Goal: Navigation & Orientation: Find specific page/section

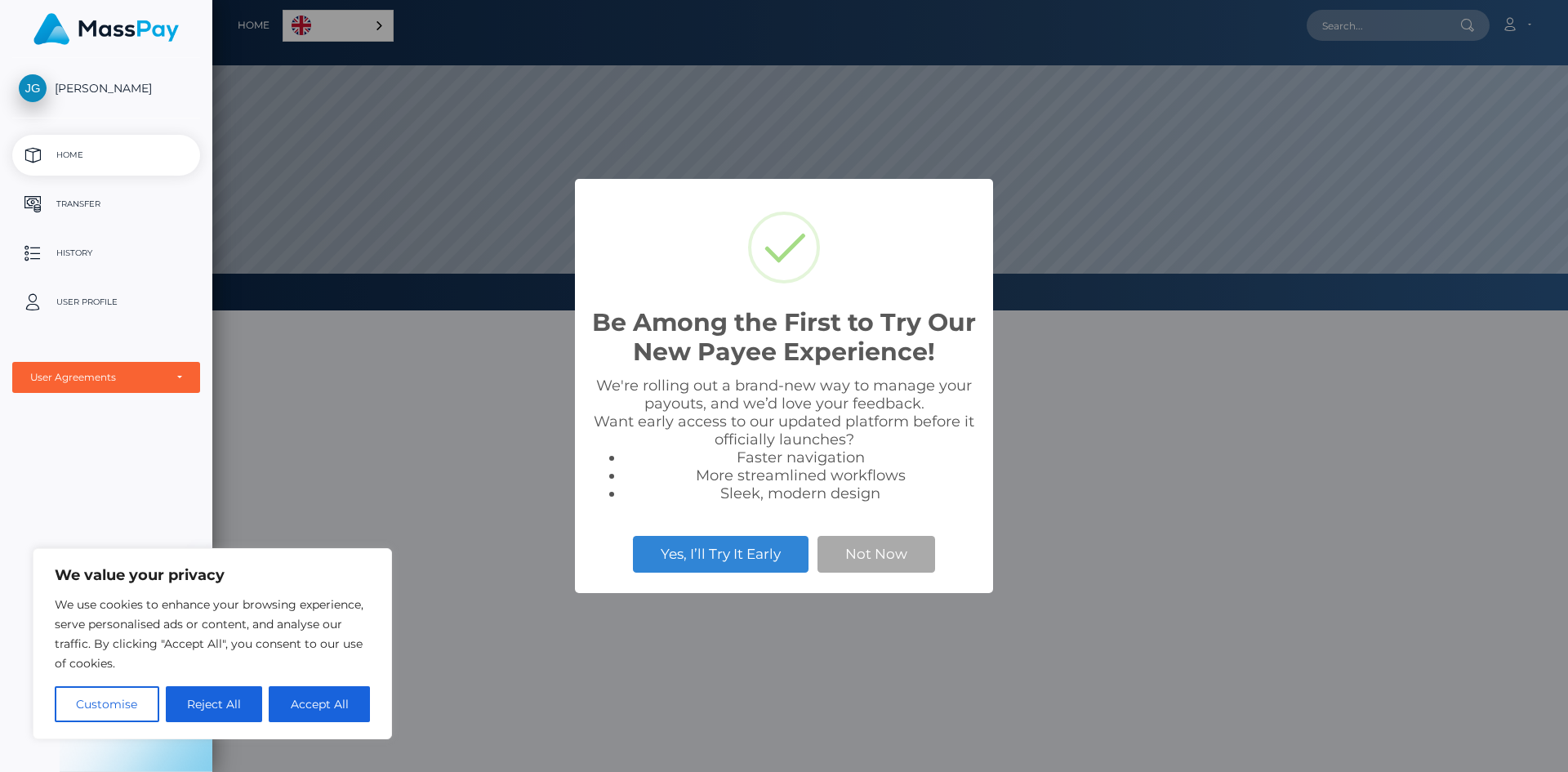
scroll to position [311, 1356]
click at [897, 562] on button "Not Now" at bounding box center [876, 553] width 118 height 36
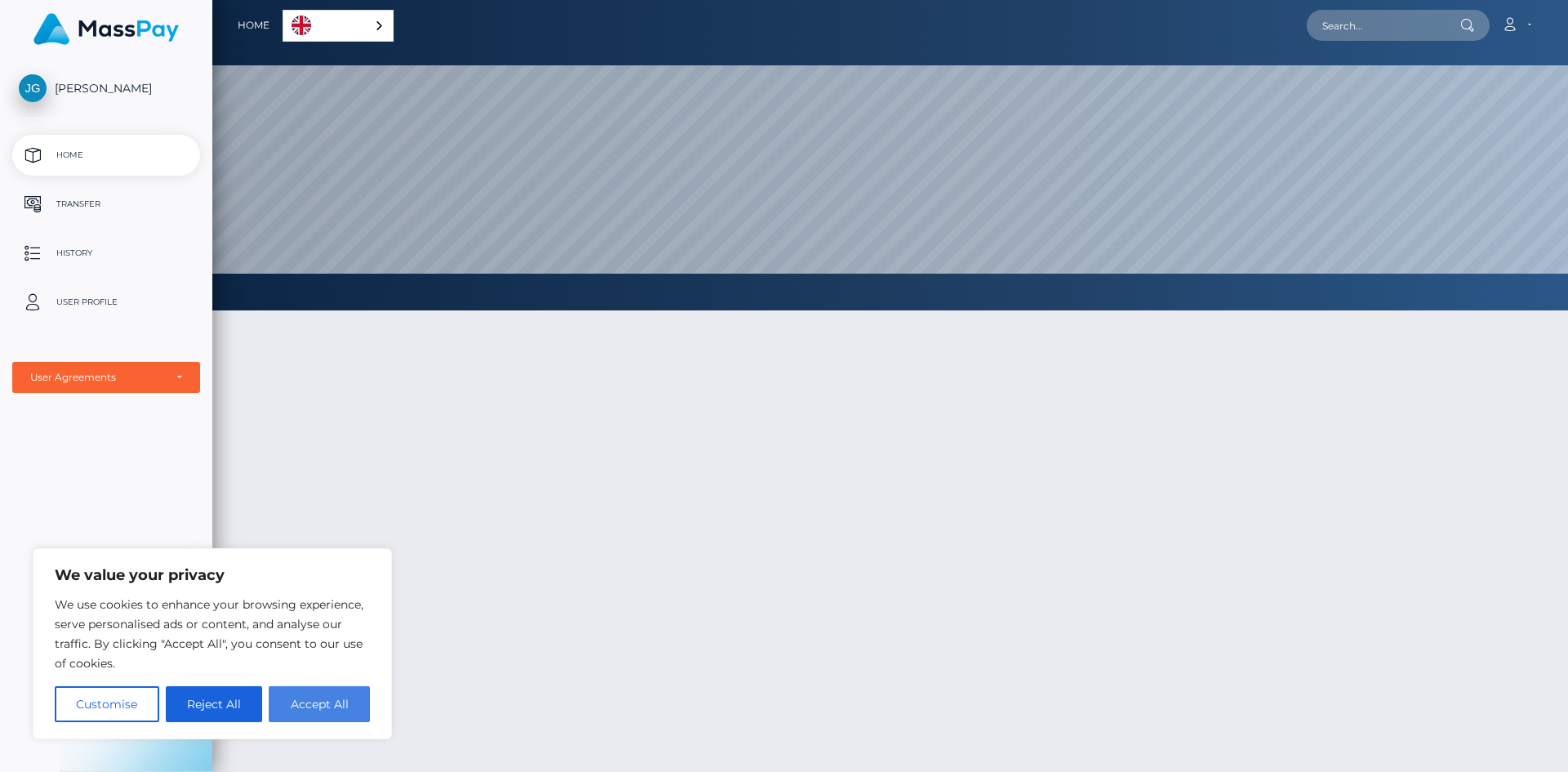
click at [343, 705] on button "Accept All" at bounding box center [319, 704] width 101 height 36
checkbox input "true"
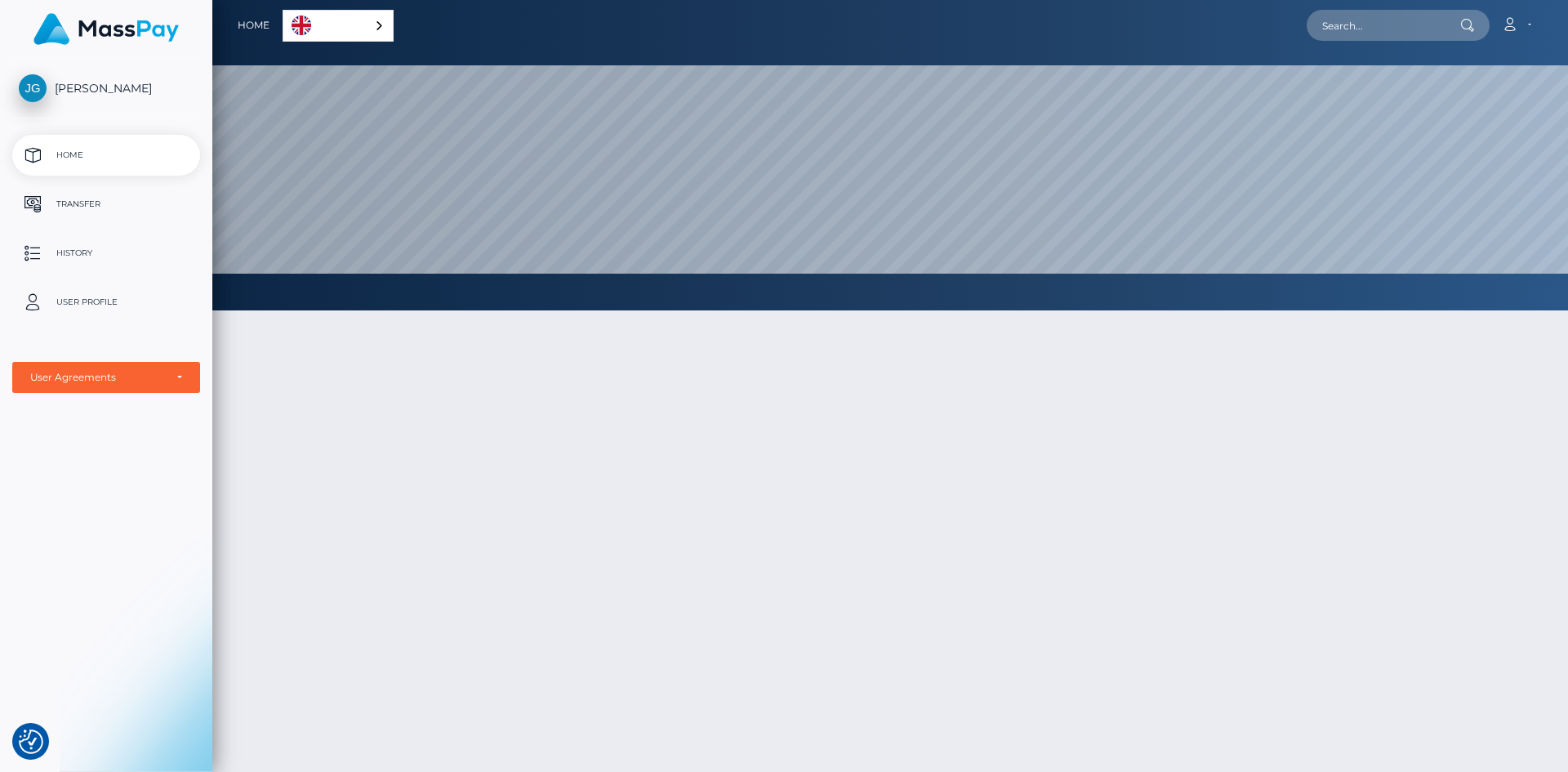
click at [384, 27] on div "English" at bounding box center [338, 26] width 111 height 32
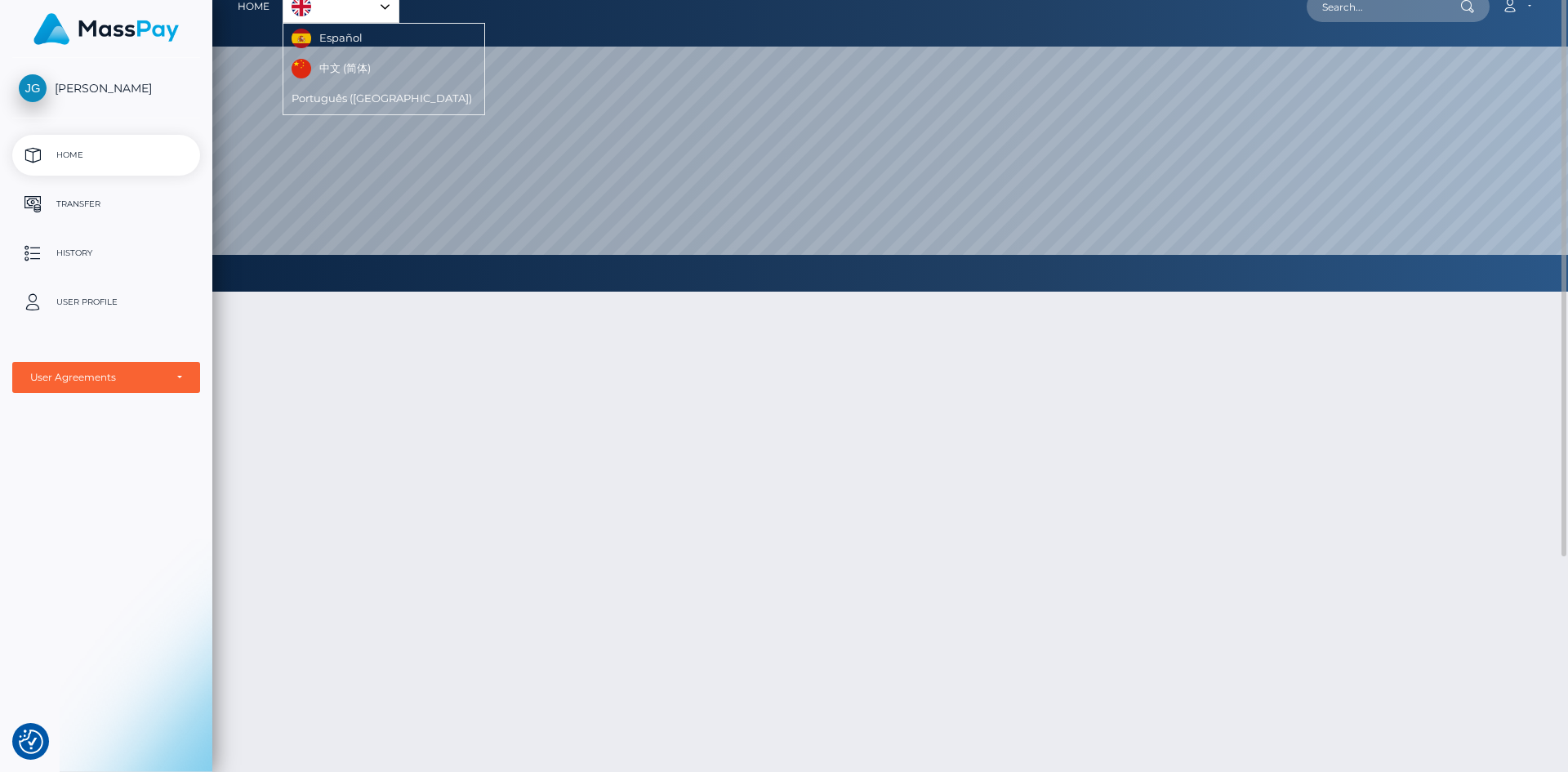
scroll to position [0, 0]
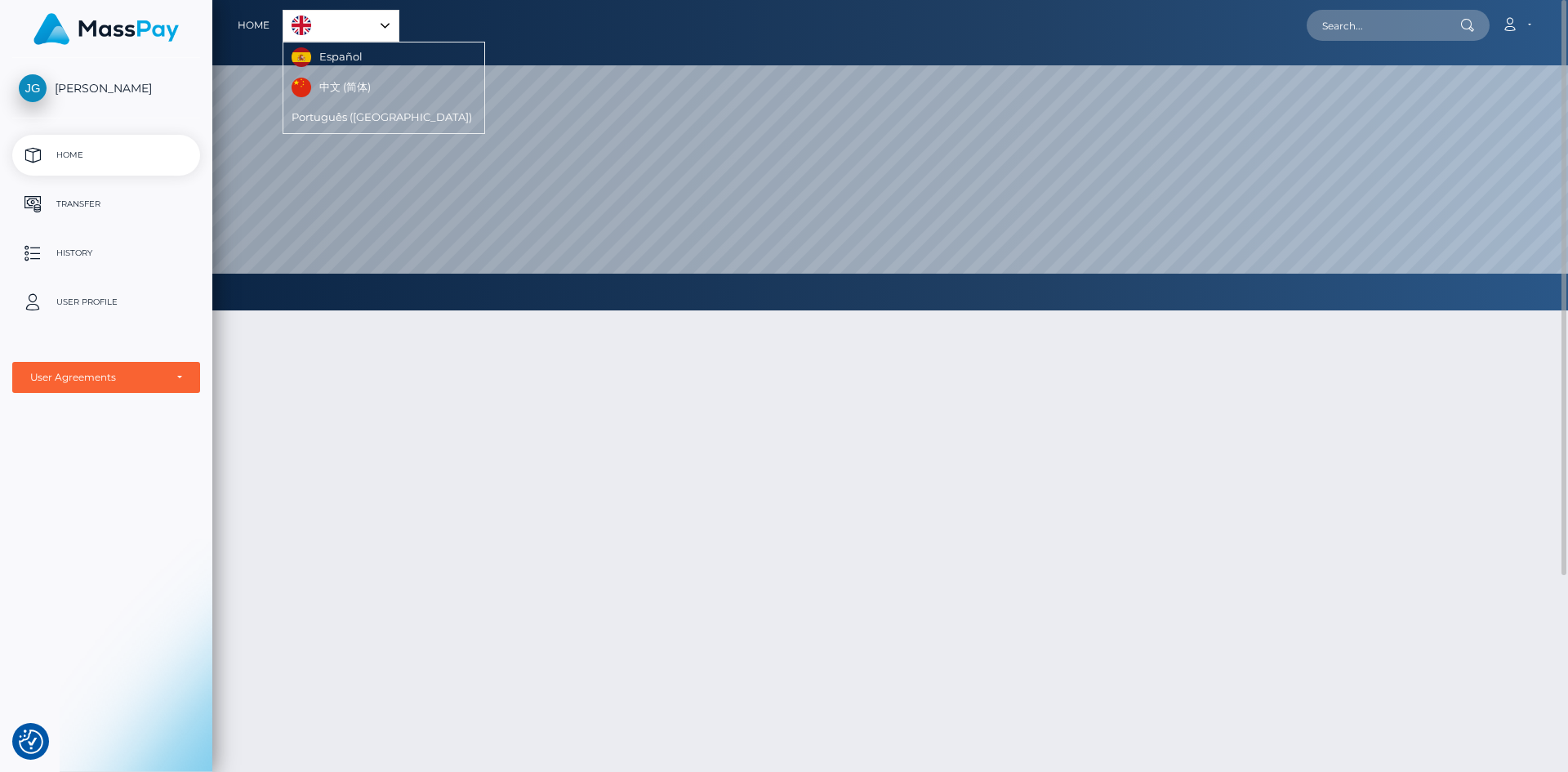
click at [380, 26] on div "English" at bounding box center [341, 26] width 117 height 32
click at [80, 204] on p "Transfer" at bounding box center [106, 204] width 175 height 25
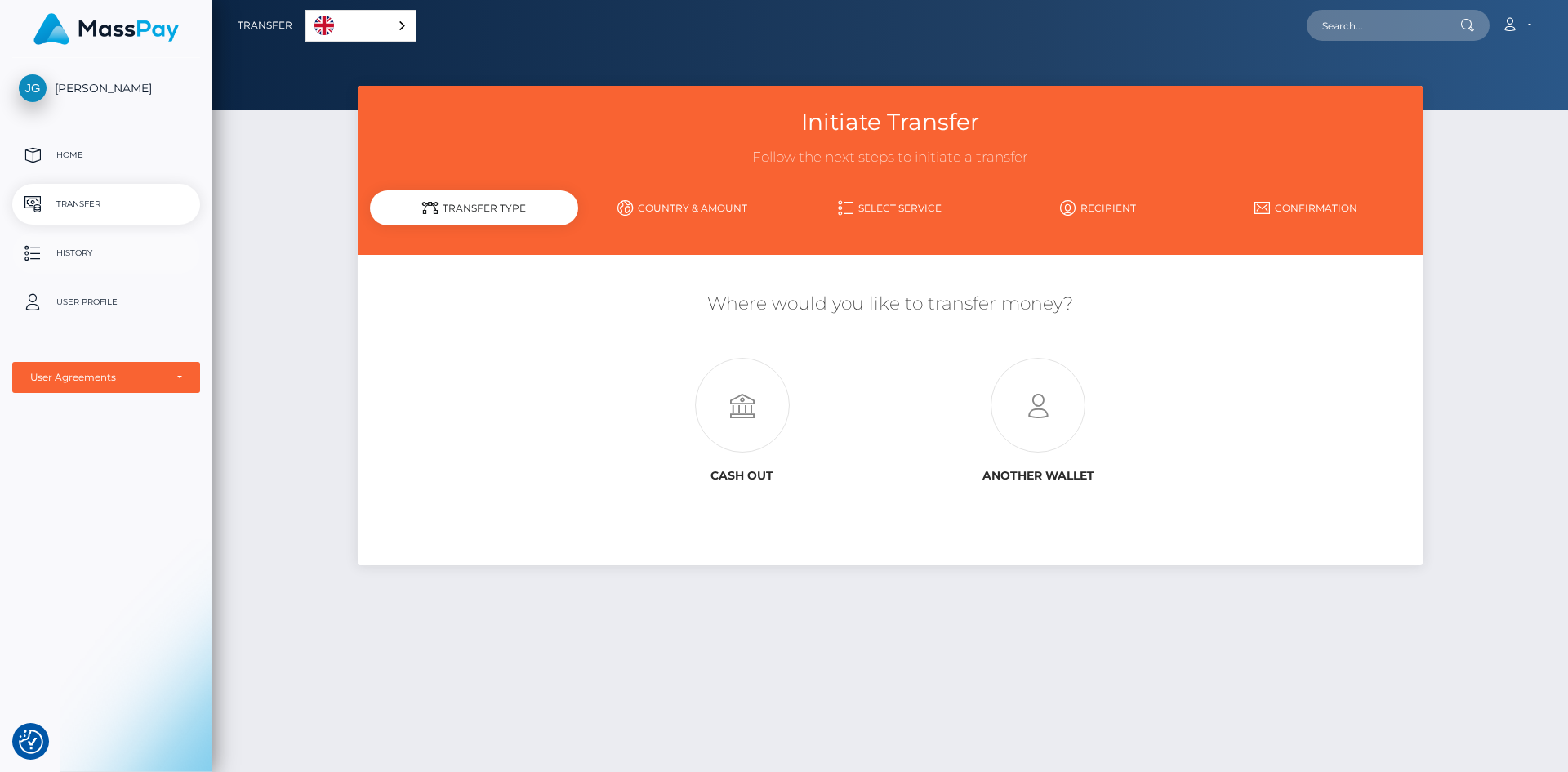
click at [96, 250] on p "History" at bounding box center [106, 252] width 175 height 25
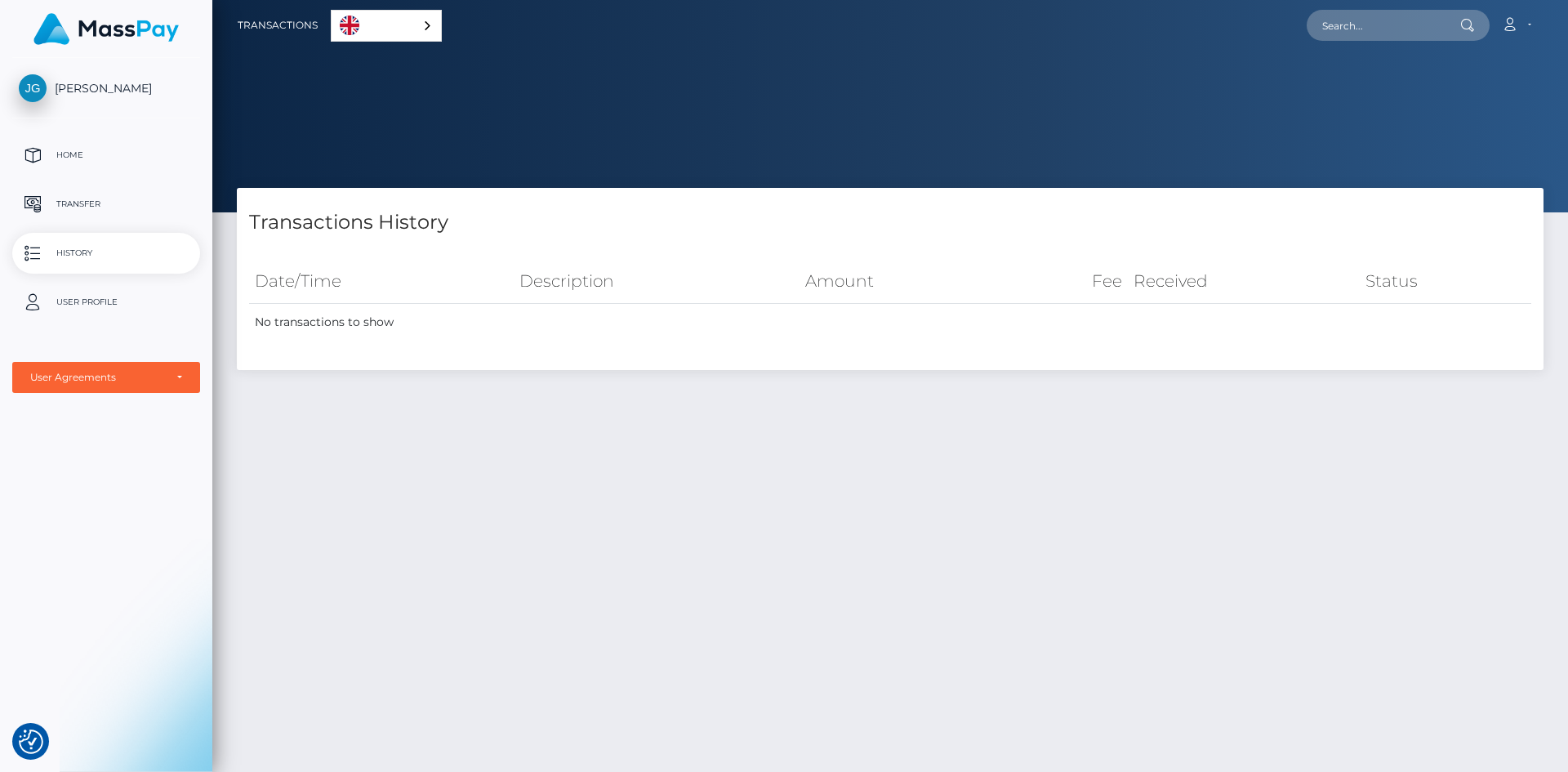
click at [82, 317] on link "User Profile" at bounding box center [106, 302] width 188 height 41
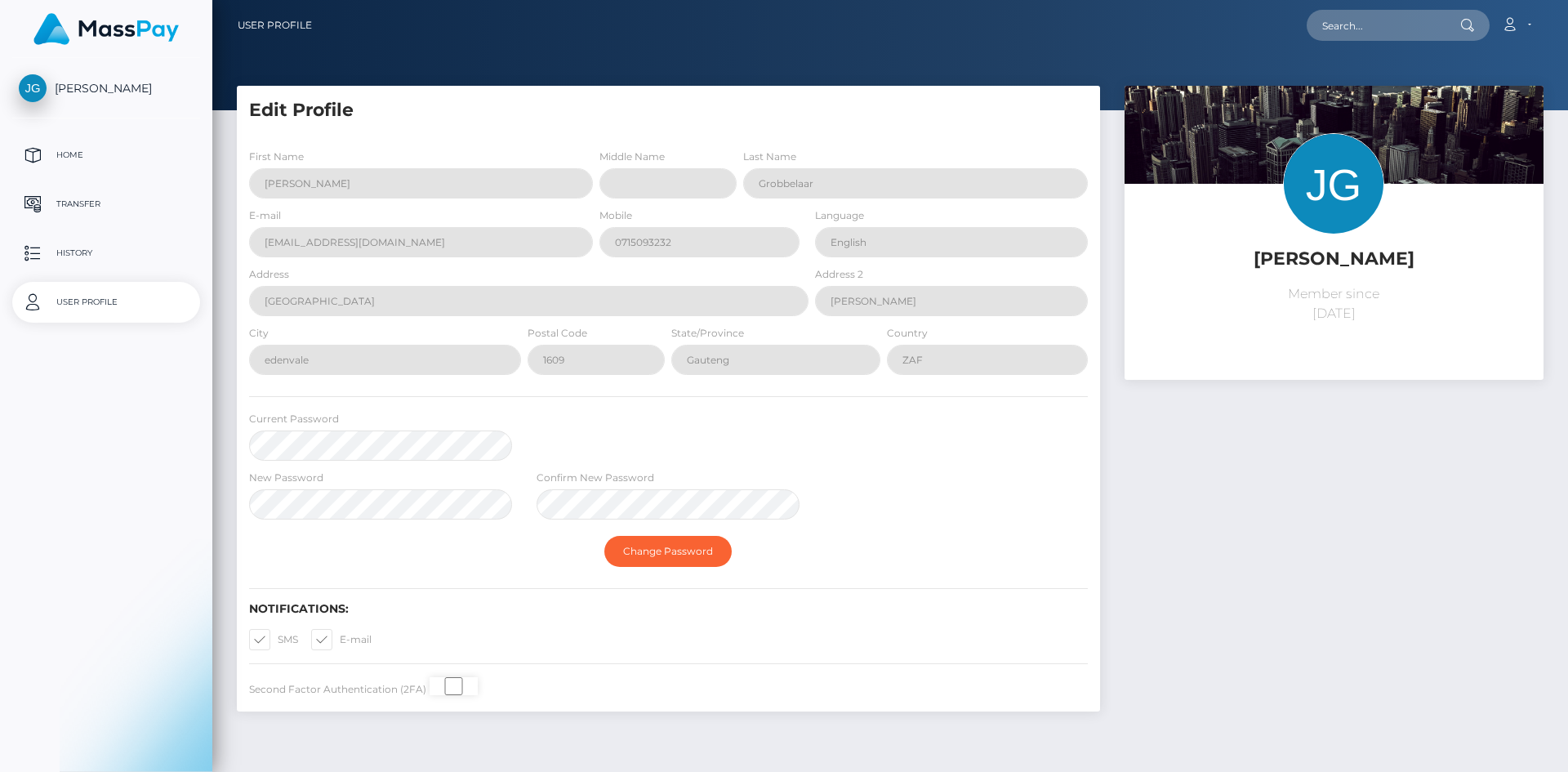
select select
